Goal: Communication & Community: Ask a question

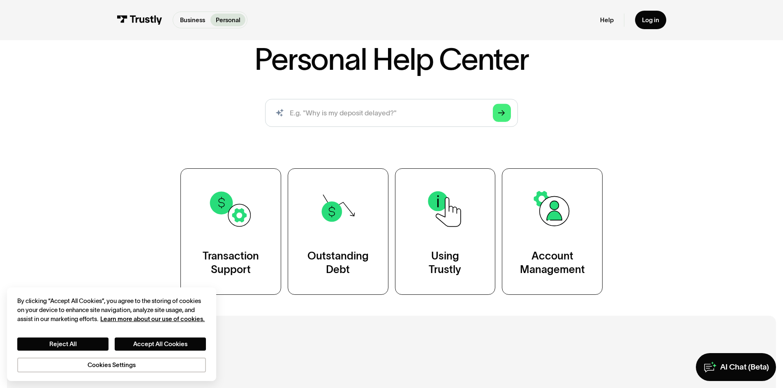
scroll to position [164, 0]
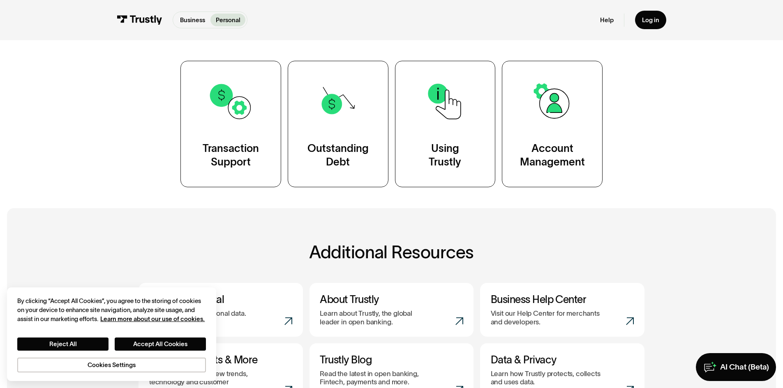
click at [70, 128] on div "Personal Help Center AI-powered search ( 1 / 4 ) Type your question and our sma…" at bounding box center [391, 33] width 783 height 306
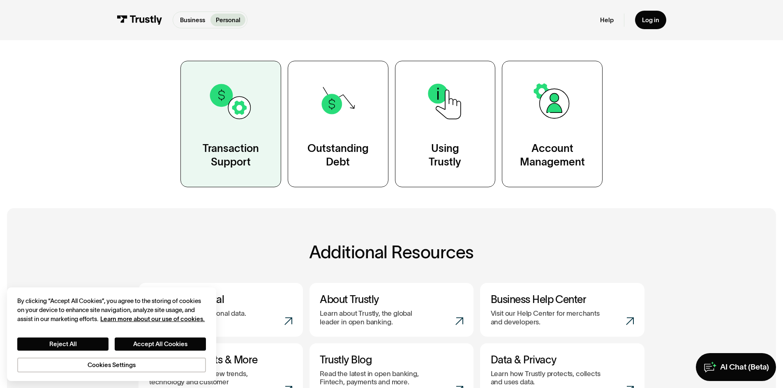
click at [239, 118] on img at bounding box center [230, 101] width 45 height 45
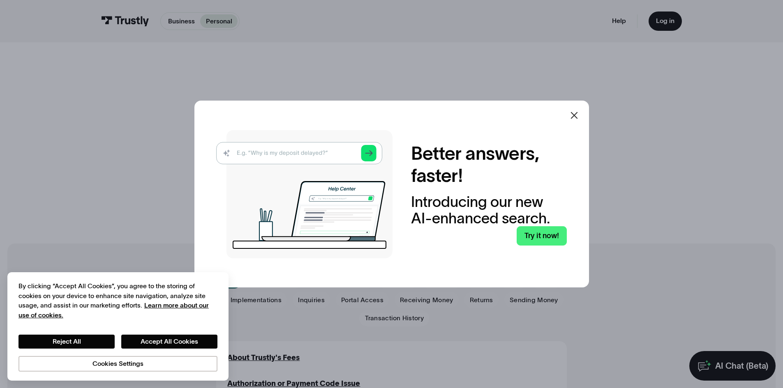
click at [570, 116] on div at bounding box center [574, 116] width 20 height 20
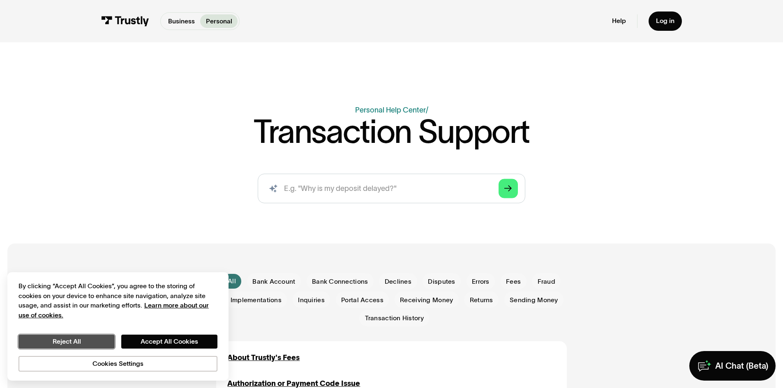
click at [97, 341] on button "Reject All" at bounding box center [66, 342] width 96 height 14
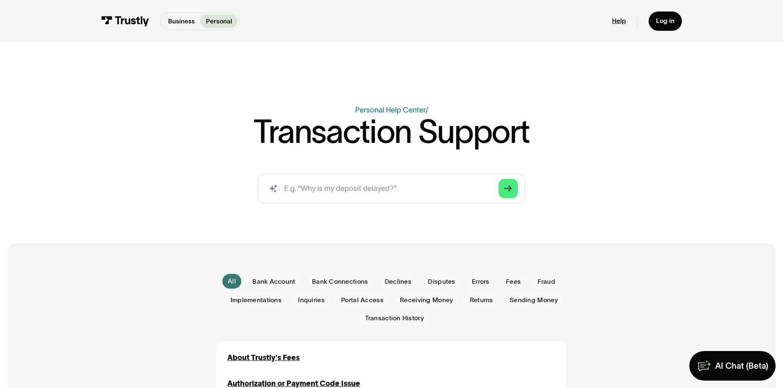
click at [614, 22] on link "Help" at bounding box center [619, 21] width 14 height 8
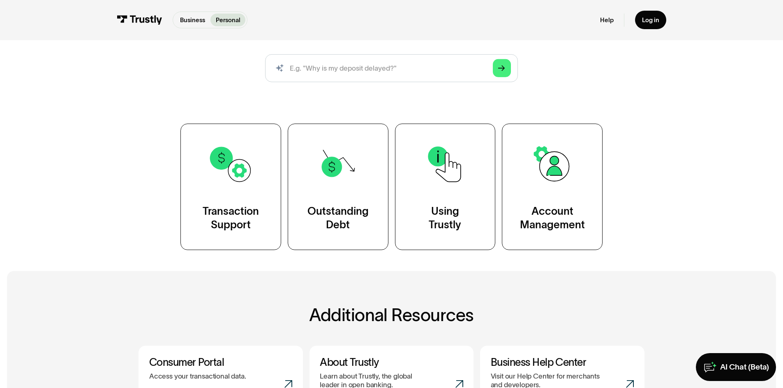
scroll to position [82, 0]
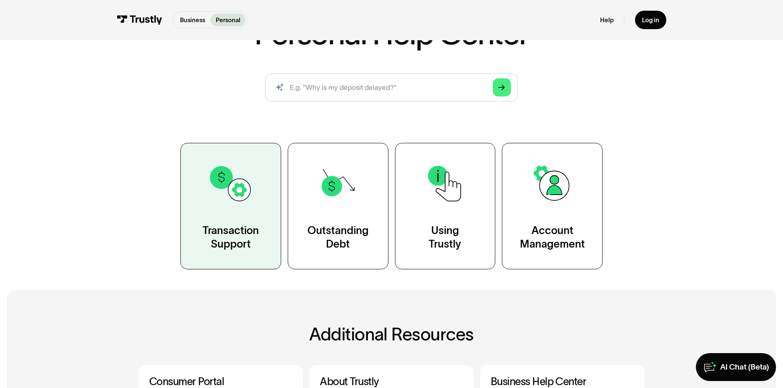
click at [243, 175] on img at bounding box center [230, 183] width 45 height 45
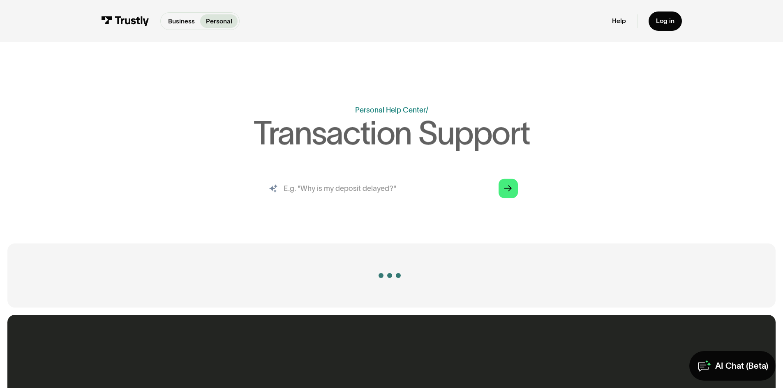
click at [328, 187] on input "search" at bounding box center [391, 189] width 267 height 30
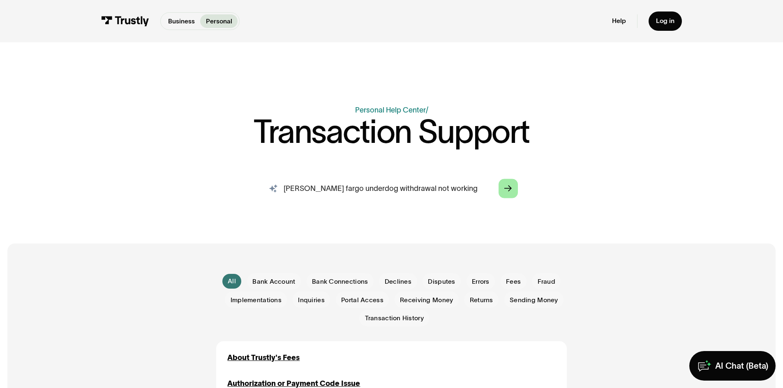
type input "wells fargo underdog withdrawal not working"
click at [513, 189] on link "Arrow Right" at bounding box center [507, 188] width 19 height 19
click at [339, 177] on input "wells fargo underdog withdrawal not working" at bounding box center [391, 189] width 267 height 30
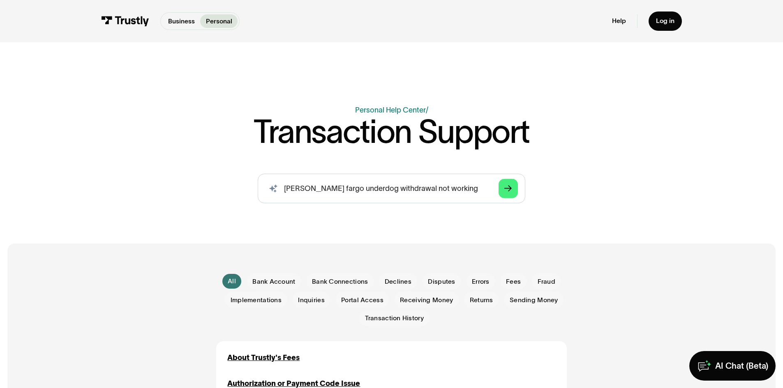
click at [739, 364] on div "AI Chat (Beta)" at bounding box center [741, 366] width 53 height 11
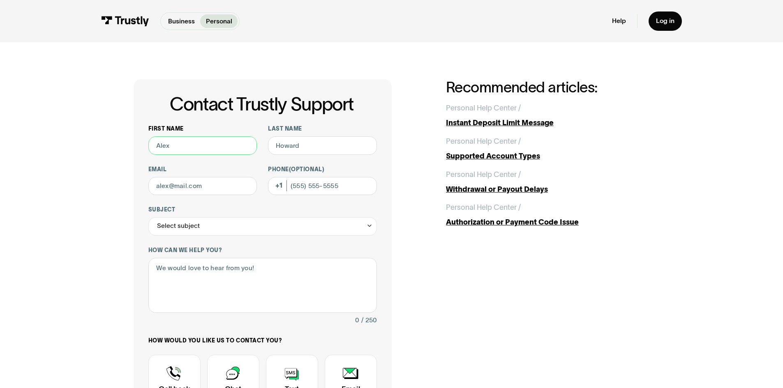
click at [177, 146] on input "First name" at bounding box center [202, 145] width 109 height 18
type input "[PERSON_NAME]"
type input "carsonwdoiron@gmail.com"
click at [341, 188] on input "Phone (Optional)" at bounding box center [322, 186] width 109 height 18
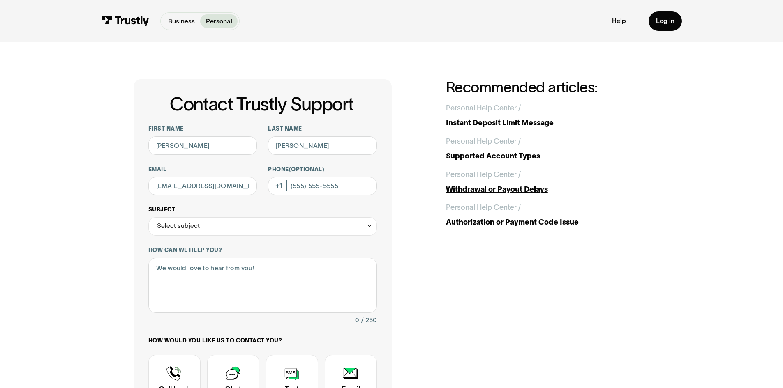
click at [252, 218] on div "Select subject" at bounding box center [262, 226] width 228 height 18
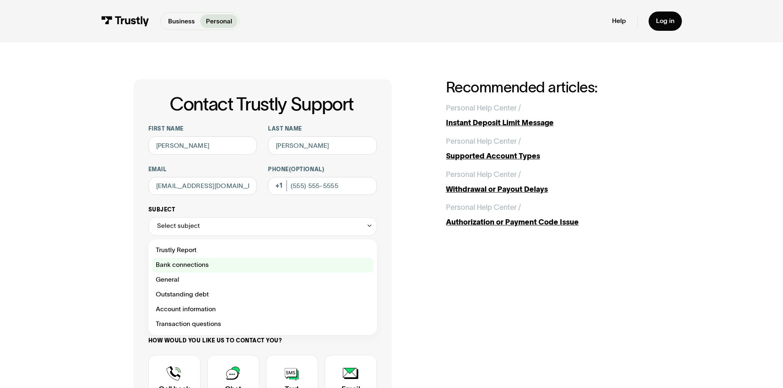
click at [232, 270] on div "Contact Trustly Support" at bounding box center [262, 265] width 221 height 15
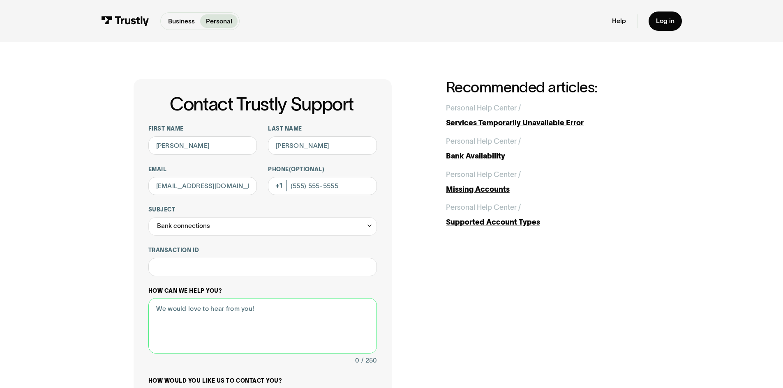
click at [229, 293] on div "How can we help you? 0 / 250" at bounding box center [262, 327] width 228 height 79
click at [229, 275] on input "Transaction ID" at bounding box center [262, 267] width 228 height 18
click at [237, 325] on textarea "How can we help you?" at bounding box center [262, 325] width 228 height 55
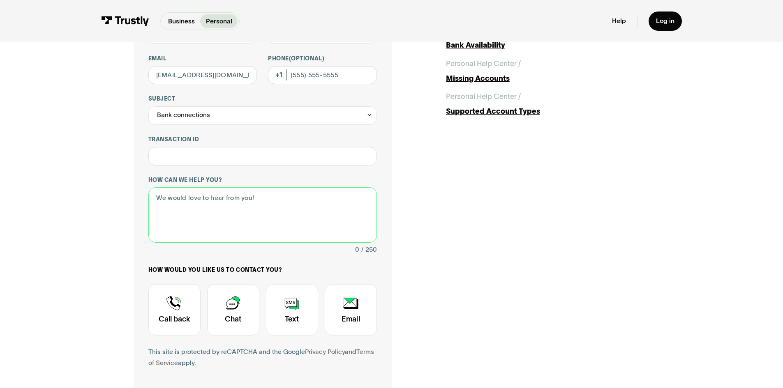
scroll to position [123, 0]
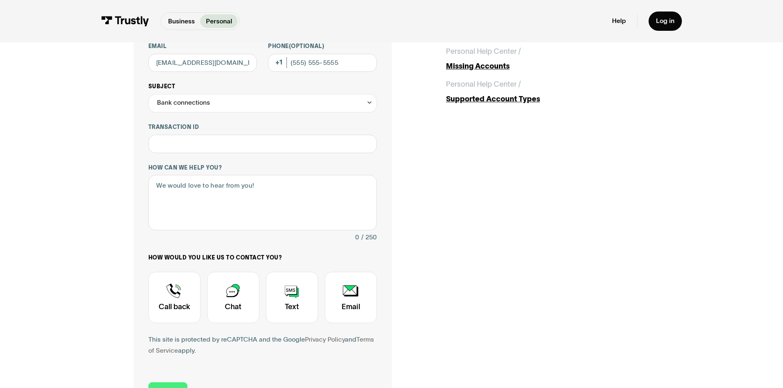
click at [186, 107] on div "Bank connections" at bounding box center [183, 102] width 53 height 11
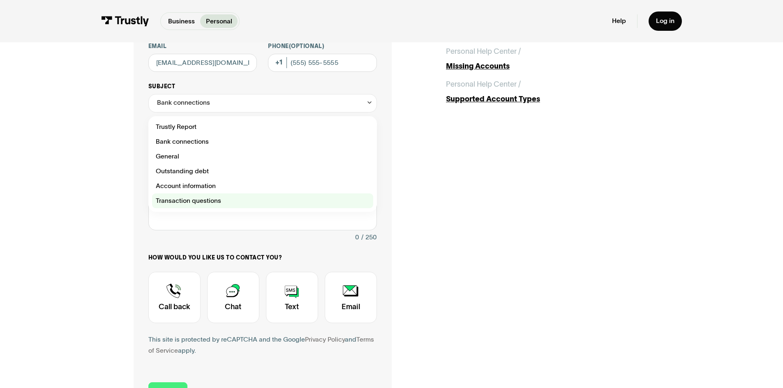
click at [220, 204] on div "Contact Trustly Support" at bounding box center [262, 200] width 221 height 15
type input "**********"
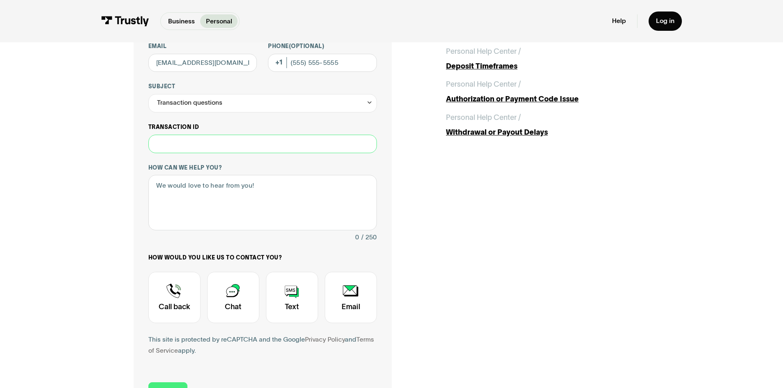
click at [283, 153] on input "Transaction ID" at bounding box center [262, 144] width 228 height 18
click at [240, 223] on textarea "How can we help you?" at bounding box center [262, 202] width 228 height 55
type textarea "w"
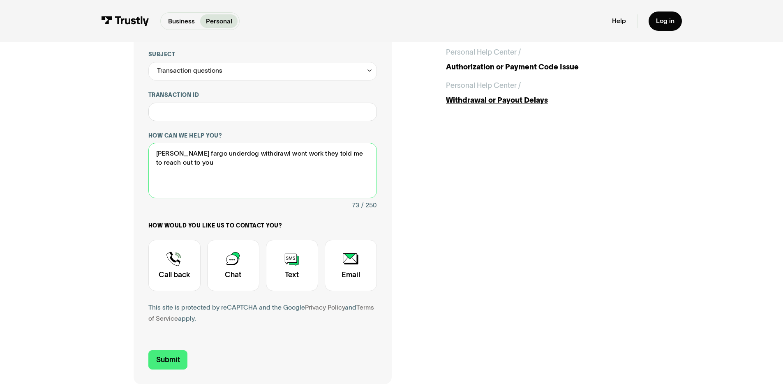
scroll to position [205, 0]
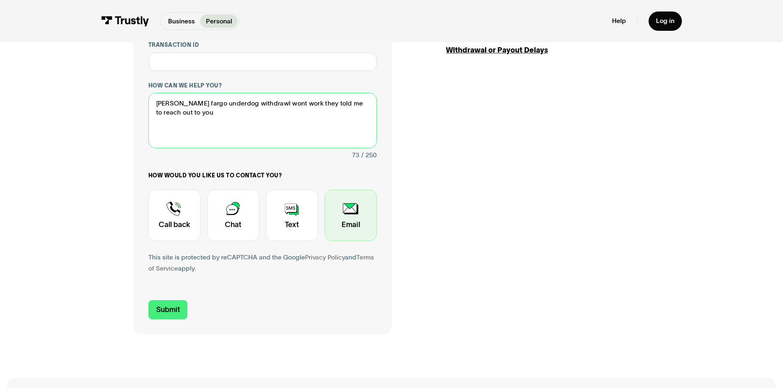
type textarea "wells fargo underdog withdrawl wont work they told me to reach out to you"
click at [363, 210] on div "Contact Trustly Support" at bounding box center [351, 215] width 52 height 51
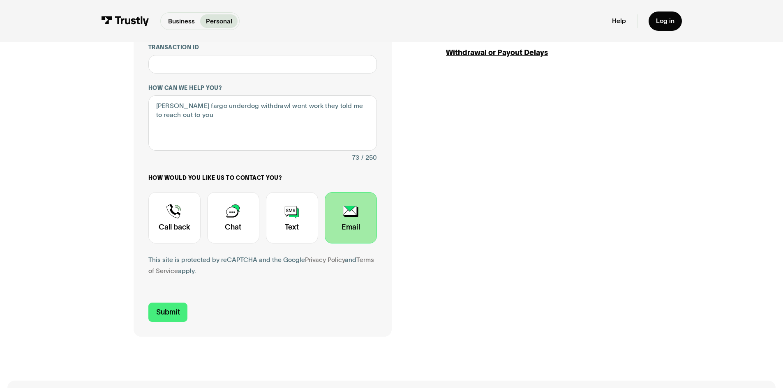
scroll to position [0, 0]
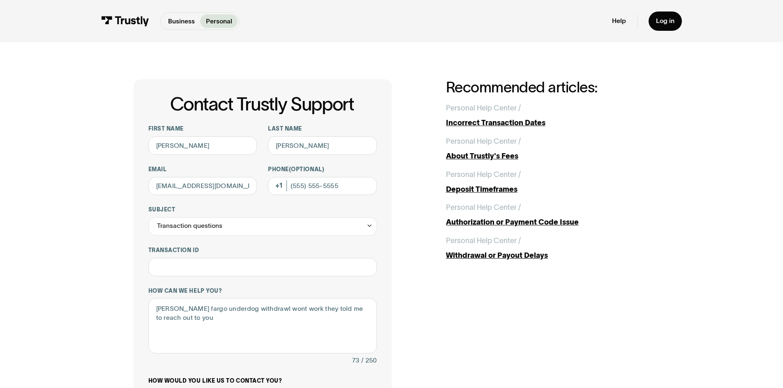
click at [517, 329] on div "**********" at bounding box center [392, 309] width 516 height 460
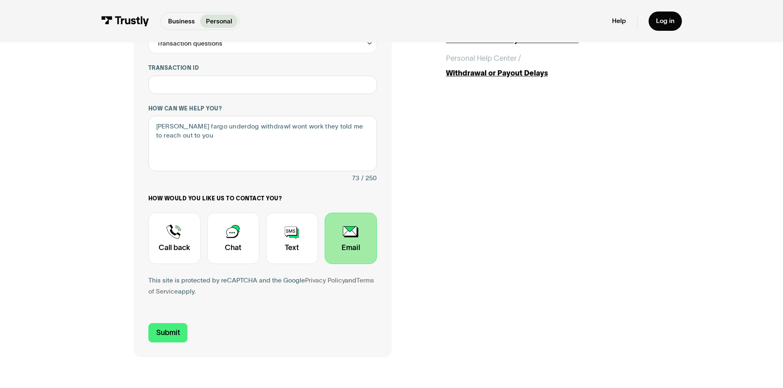
scroll to position [205, 0]
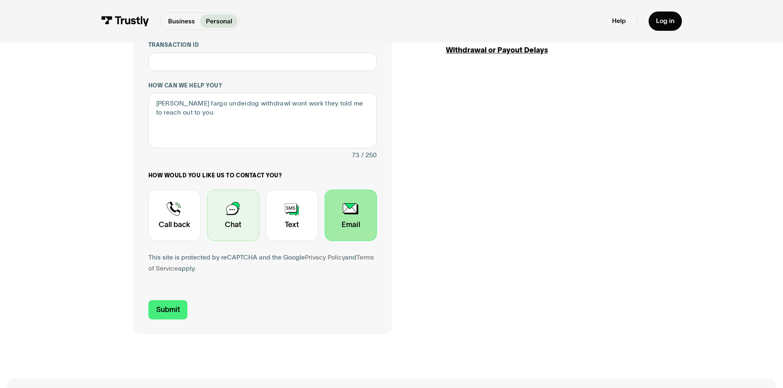
click at [254, 221] on div "Contact Trustly Support" at bounding box center [233, 215] width 52 height 51
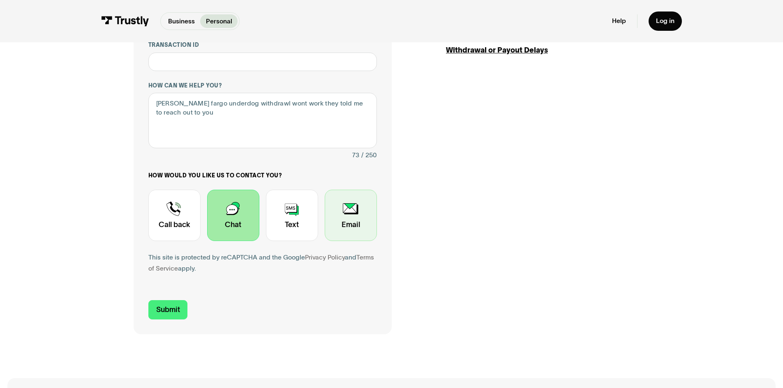
click at [344, 212] on div "Contact Trustly Support" at bounding box center [351, 215] width 52 height 51
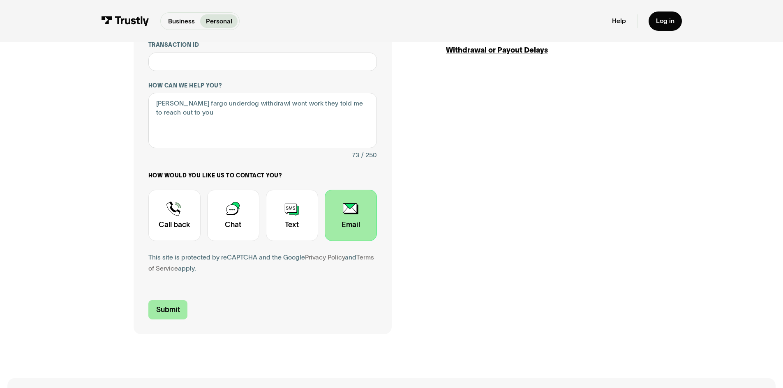
click at [172, 311] on input "Submit" at bounding box center [167, 309] width 39 height 19
